Goal: Task Accomplishment & Management: Manage account settings

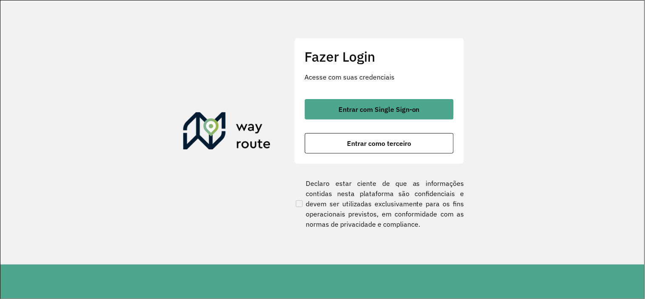
click at [372, 97] on div "Fazer Login Acesse com suas credenciais Entrar com Single Sign-on Entrar como t…" at bounding box center [379, 101] width 170 height 126
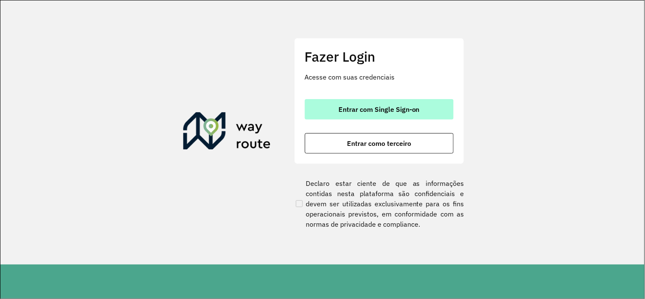
click at [349, 99] on button "Entrar com Single Sign-on" at bounding box center [379, 109] width 149 height 20
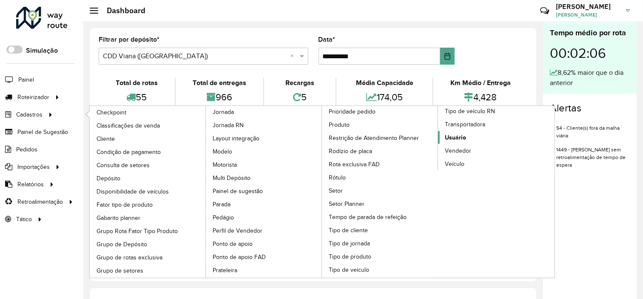
click at [453, 142] on span "Usuário" at bounding box center [455, 137] width 21 height 9
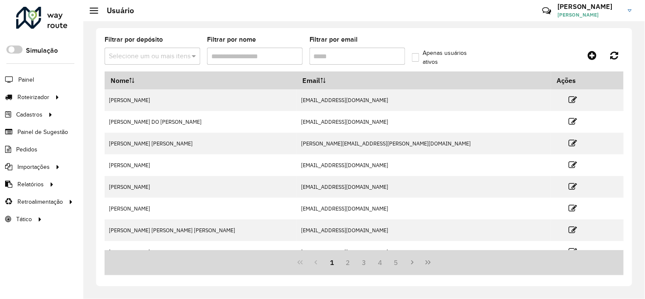
click at [254, 56] on input "Filtrar por nome" at bounding box center [255, 56] width 96 height 17
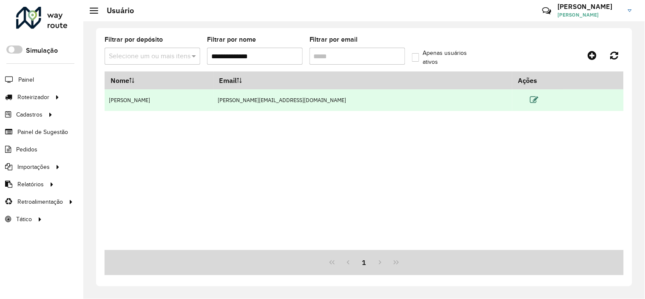
type input "**********"
click at [530, 96] on icon at bounding box center [534, 100] width 8 height 8
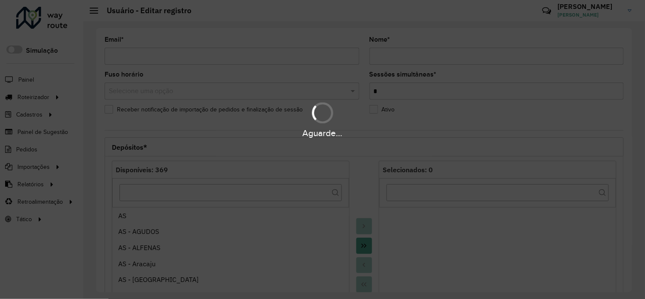
type input "**********"
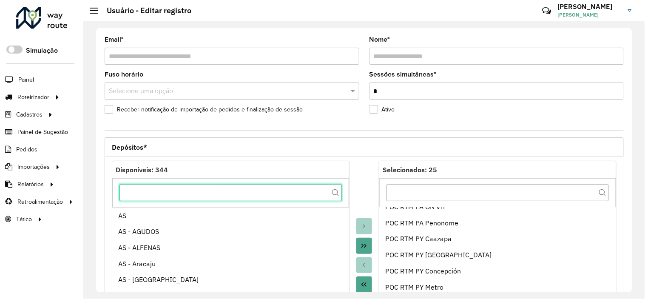
click at [202, 196] on input "text" at bounding box center [230, 192] width 222 height 17
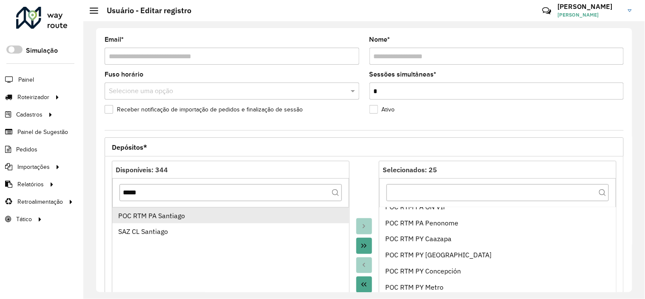
click at [192, 218] on div "POC RTM PA Santiago" at bounding box center [230, 215] width 225 height 10
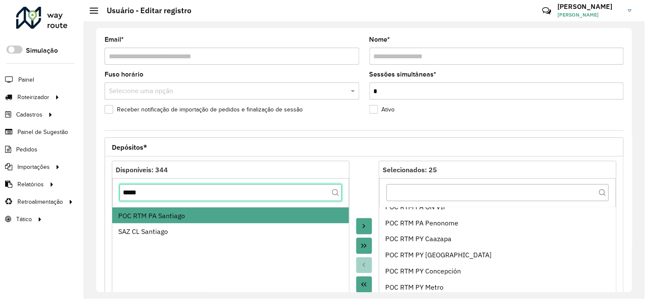
drag, startPoint x: 179, startPoint y: 195, endPoint x: 125, endPoint y: 198, distance: 54.9
click at [125, 198] on input "*****" at bounding box center [230, 192] width 222 height 17
type input "*"
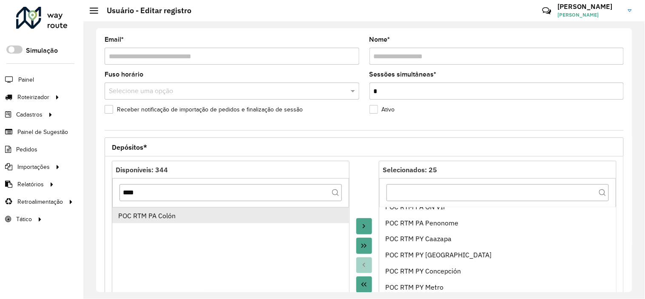
drag, startPoint x: 167, startPoint y: 211, endPoint x: 163, endPoint y: 218, distance: 8.4
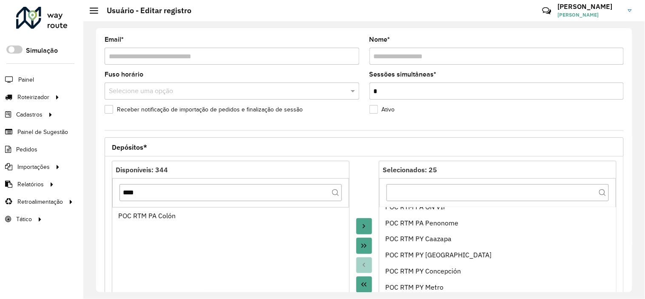
click at [163, 218] on div "POC RTM PA Colón" at bounding box center [230, 215] width 225 height 10
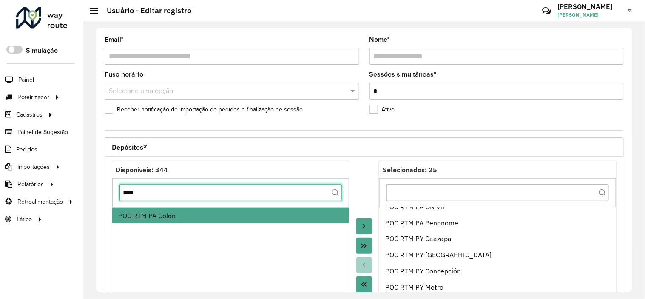
drag, startPoint x: 156, startPoint y: 194, endPoint x: 126, endPoint y: 202, distance: 31.5
click at [126, 202] on div "****" at bounding box center [230, 192] width 237 height 29
type input "*"
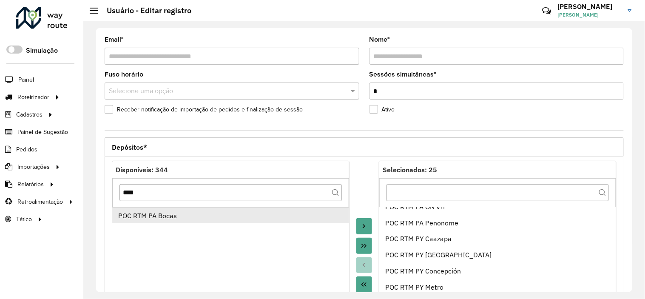
click at [158, 219] on div "POC RTM PA Bocas" at bounding box center [230, 215] width 225 height 10
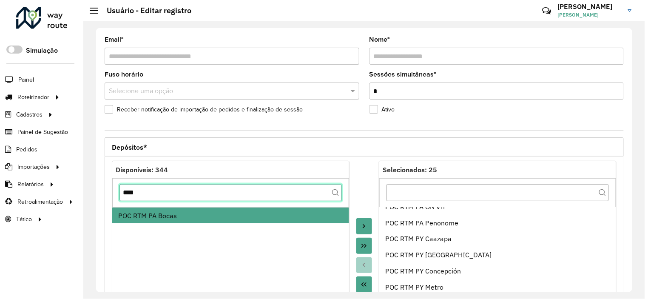
drag, startPoint x: 166, startPoint y: 189, endPoint x: 111, endPoint y: 195, distance: 55.5
click at [111, 195] on div "Disponíveis: 344 **** POC RTM PA Bocas Selecionados: 25 POC RTM CO Dileni POC R…" at bounding box center [364, 255] width 519 height 198
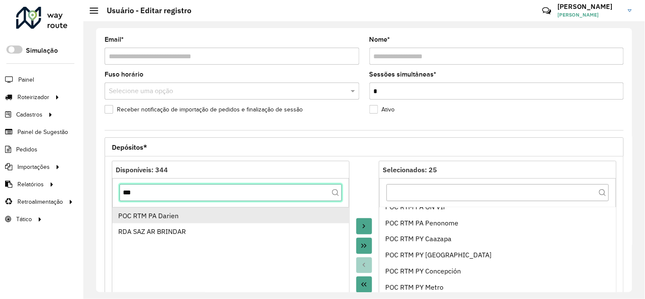
type input "***"
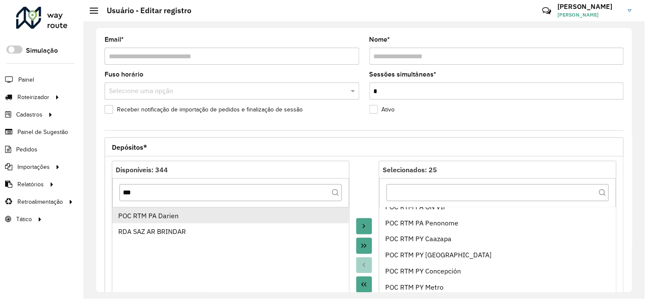
click at [172, 215] on div "POC RTM PA Darien" at bounding box center [230, 215] width 225 height 10
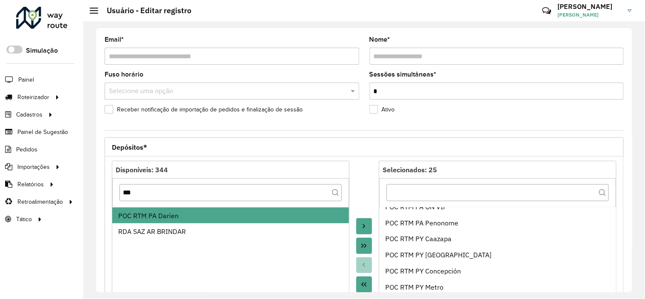
click at [365, 224] on icon "Move to Target" at bounding box center [363, 226] width 7 height 7
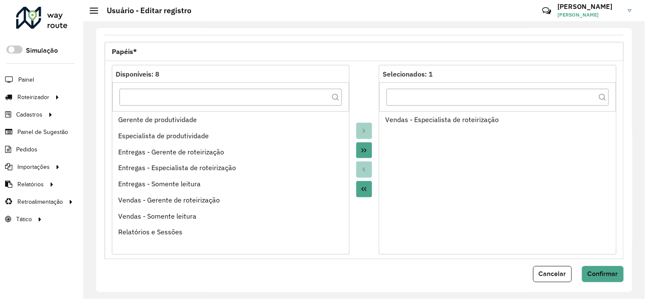
scroll to position [332, 0]
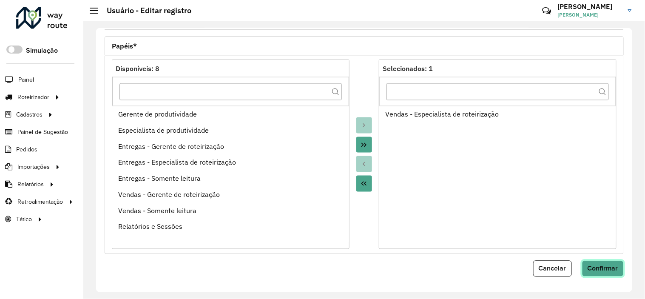
click at [605, 266] on span "Confirmar" at bounding box center [602, 268] width 31 height 7
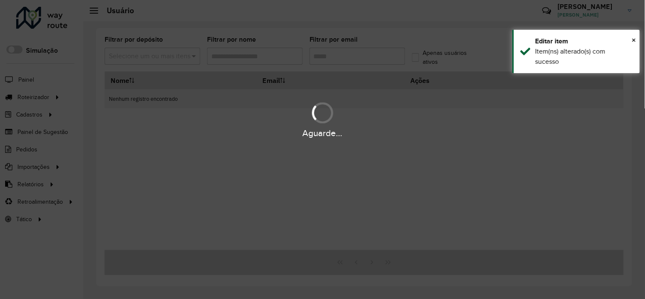
type input "**********"
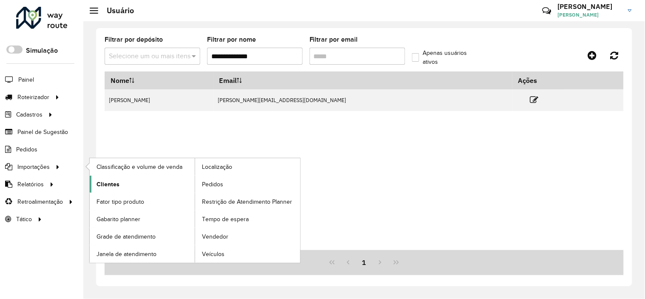
click at [117, 182] on span "Clientes" at bounding box center [107, 184] width 23 height 9
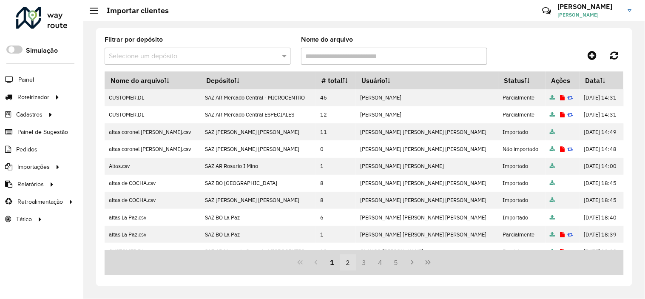
click at [347, 262] on button "2" at bounding box center [348, 262] width 16 height 16
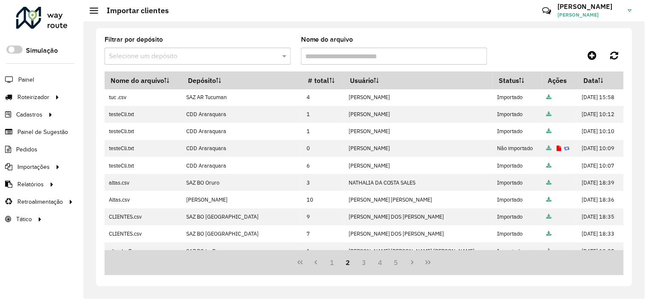
scroll to position [142, 0]
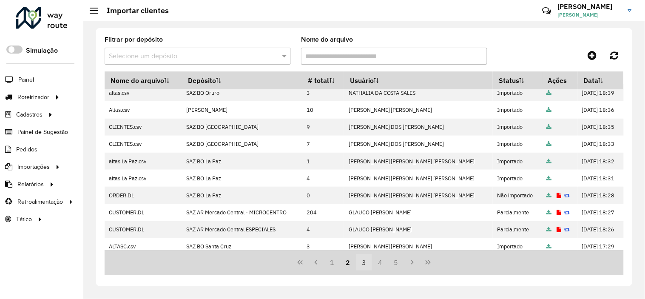
click at [366, 264] on button "3" at bounding box center [364, 262] width 16 height 16
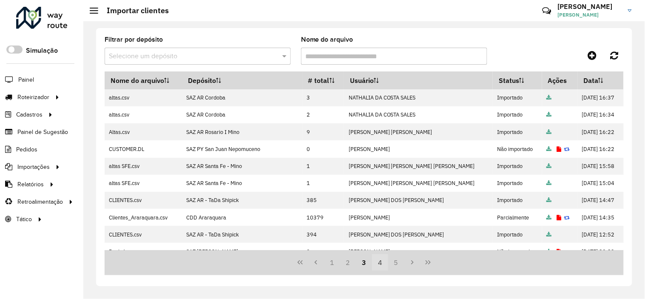
click at [377, 262] on button "4" at bounding box center [380, 262] width 16 height 16
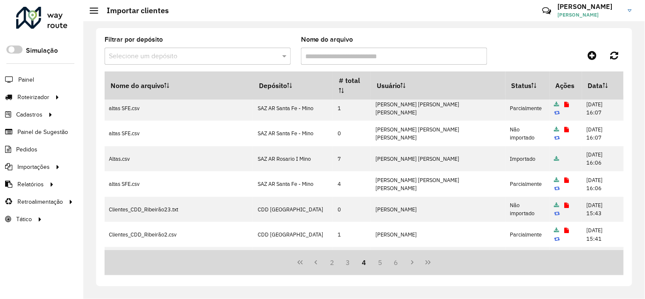
scroll to position [181, 0]
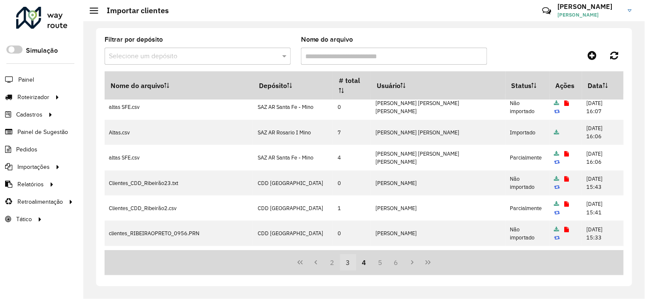
click at [348, 266] on button "3" at bounding box center [348, 262] width 16 height 16
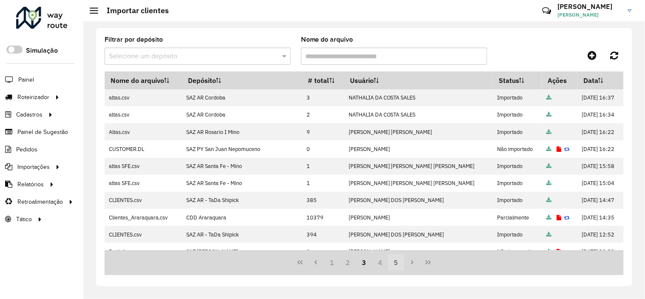
click at [380, 260] on button "4" at bounding box center [380, 262] width 16 height 16
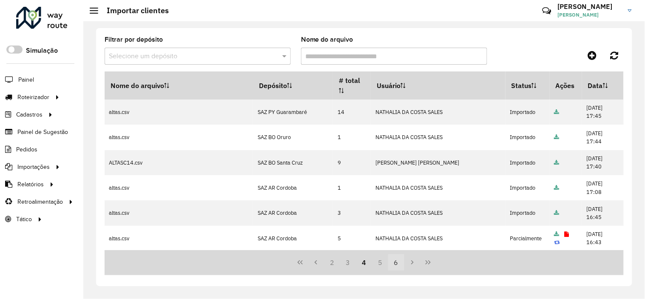
click at [394, 260] on button "6" at bounding box center [396, 262] width 16 height 16
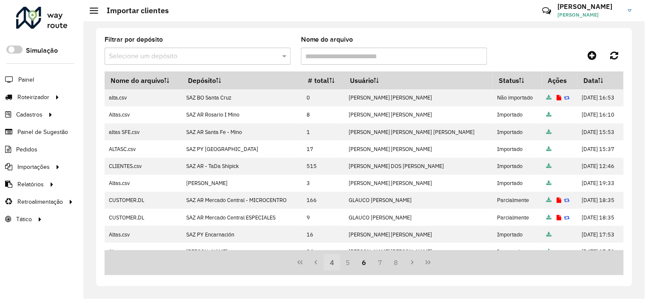
click at [345, 265] on button "5" at bounding box center [348, 262] width 16 height 16
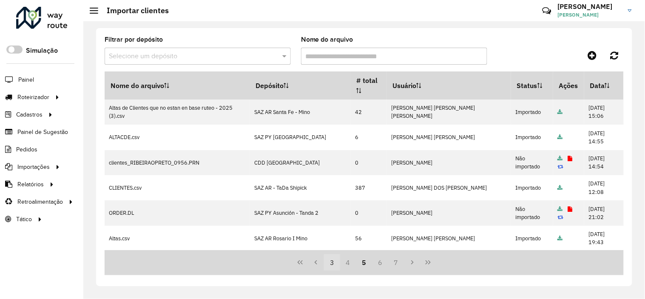
click at [334, 263] on button "3" at bounding box center [332, 262] width 16 height 16
